Goal: Information Seeking & Learning: Learn about a topic

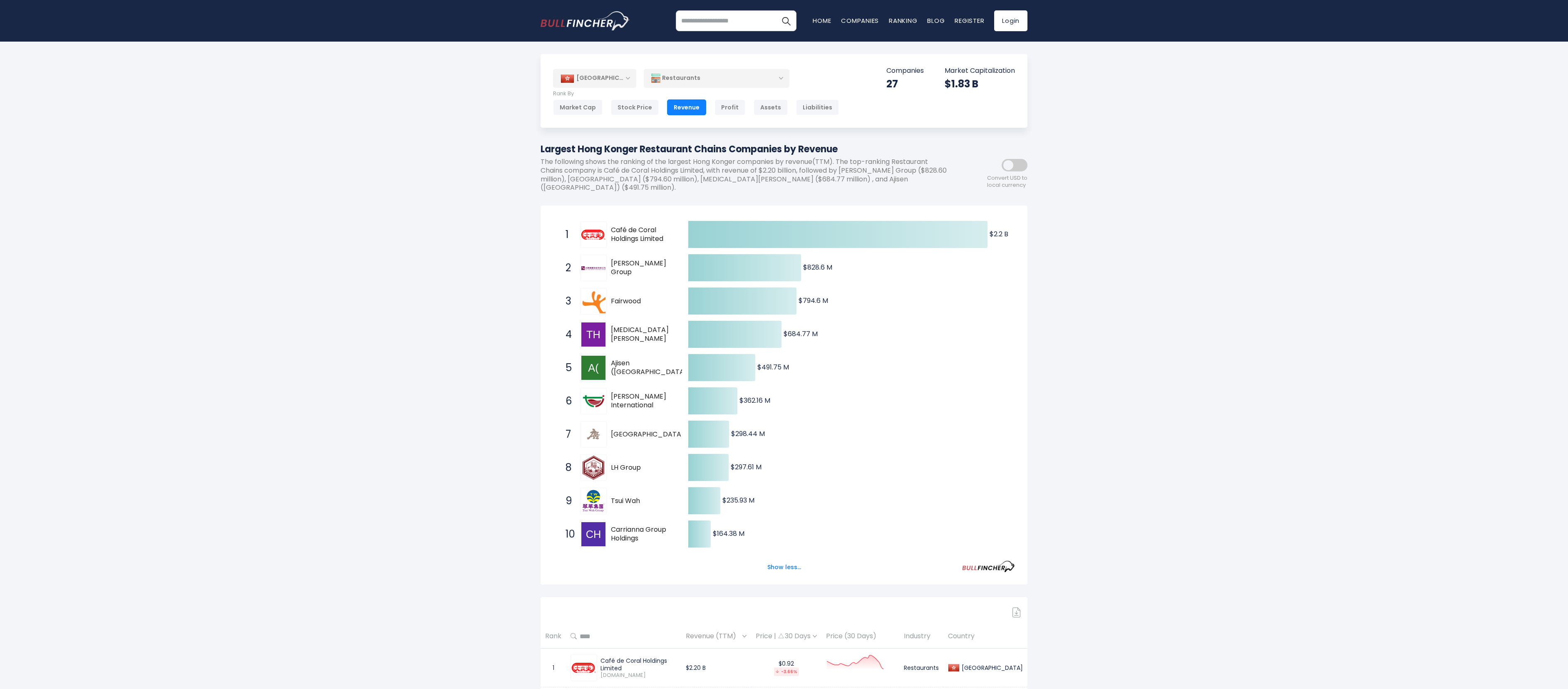
click at [813, 24] on link "Home" at bounding box center [822, 21] width 18 height 9
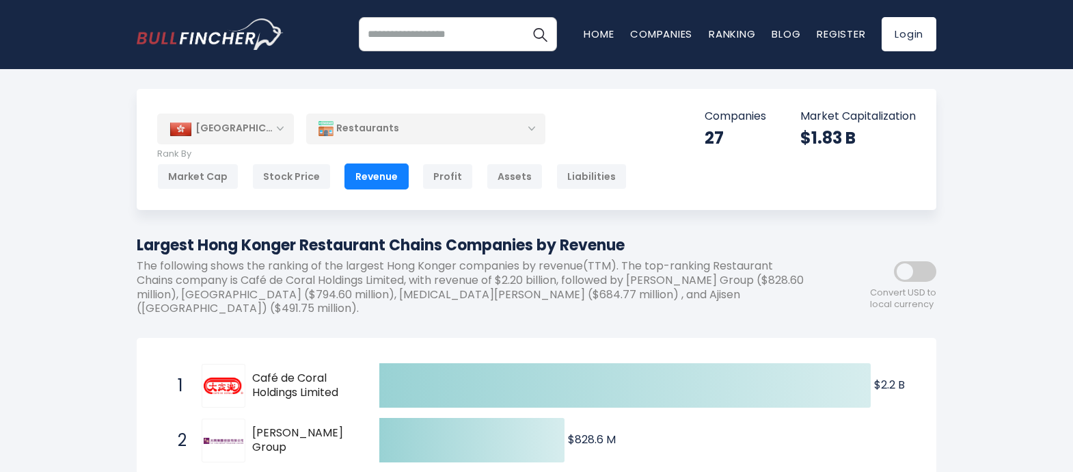
drag, startPoint x: 137, startPoint y: 245, endPoint x: 659, endPoint y: 245, distance: 521.6
click at [659, 245] on h1 "Largest Hong Konger Restaurant Chains Companies by Revenue" at bounding box center [475, 245] width 677 height 23
copy h1 "Largest Hong Konger Restaurant Chains Companies by Revenue"
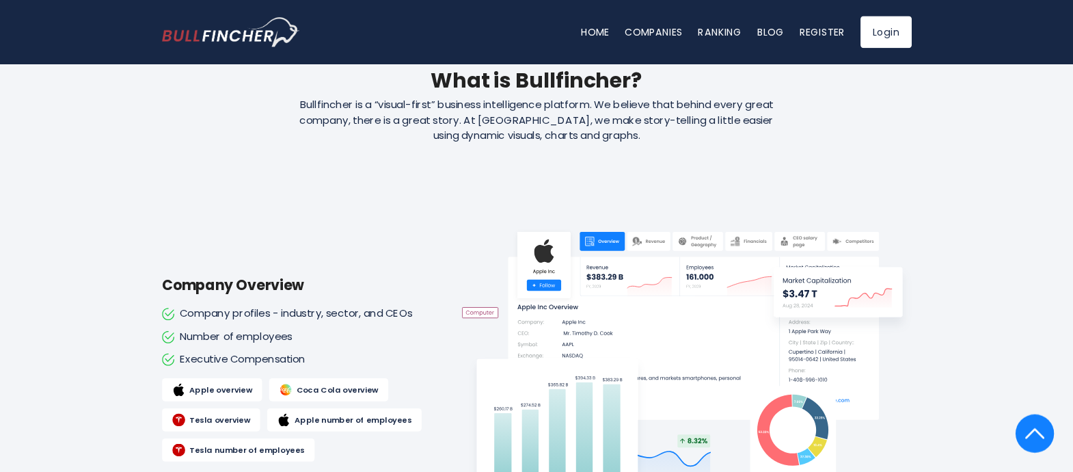
scroll to position [615, 0]
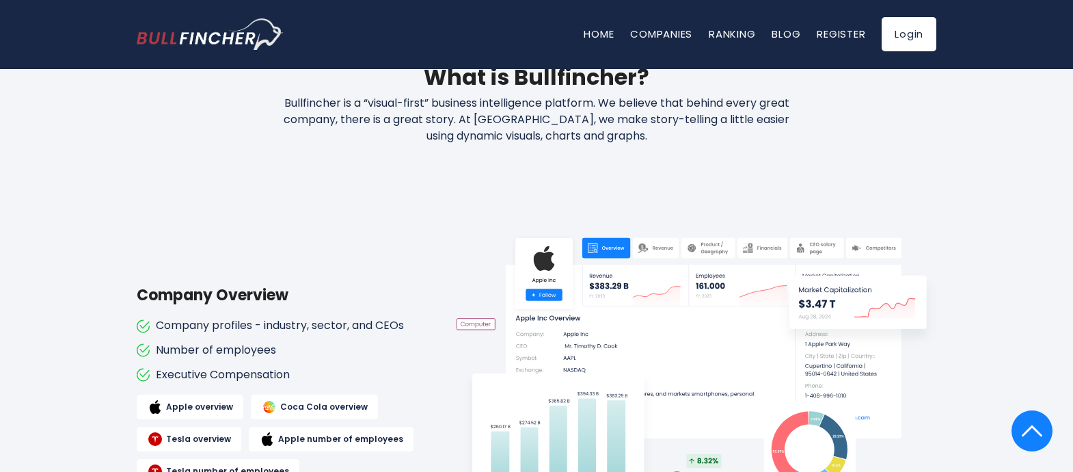
drag, startPoint x: 2512, startPoint y: 6, endPoint x: 516, endPoint y: 193, distance: 2004.3
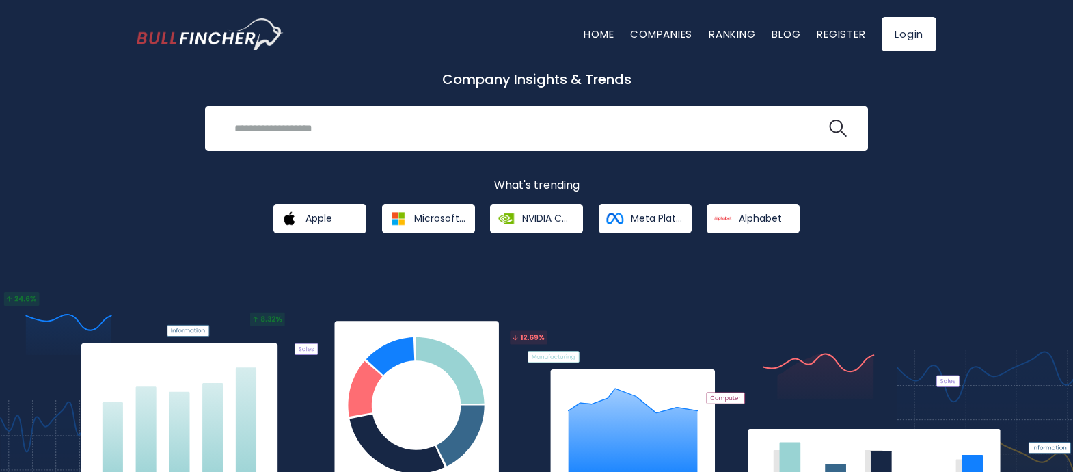
scroll to position [0, 0]
